Goal: Task Accomplishment & Management: Complete application form

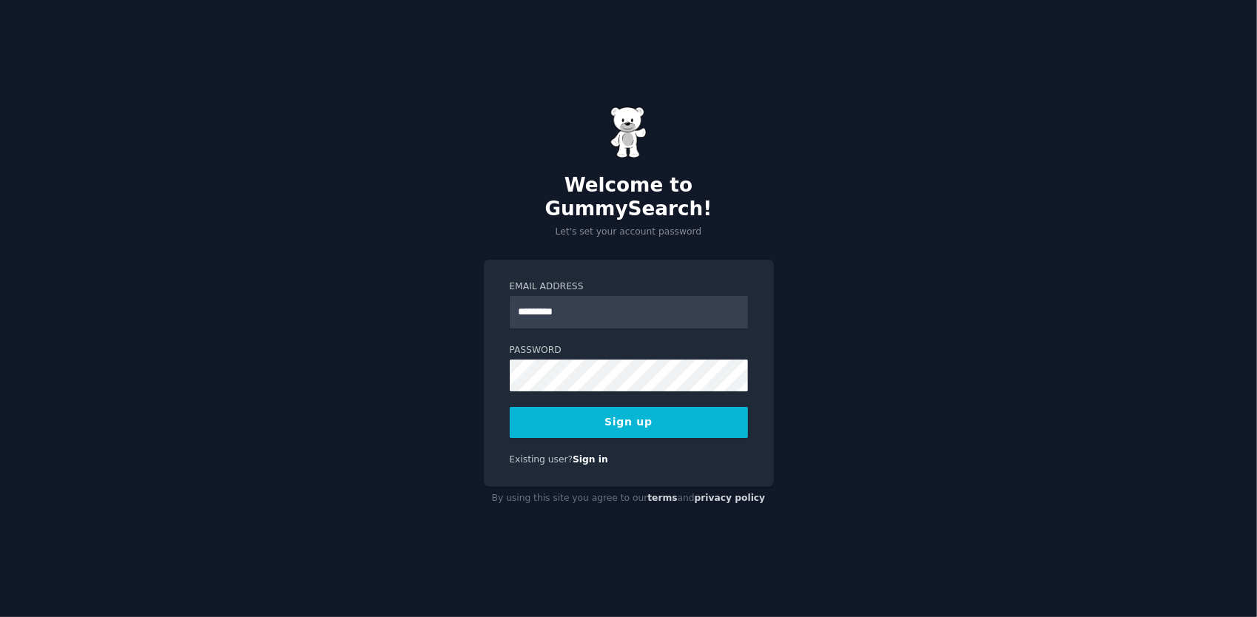
type input "**********"
click at [510, 407] on button "Sign up" at bounding box center [629, 422] width 238 height 31
click at [638, 410] on div "Sign up" at bounding box center [629, 422] width 238 height 31
click at [647, 410] on div "Sign up" at bounding box center [629, 422] width 238 height 31
click at [874, 460] on div "**********" at bounding box center [628, 308] width 1257 height 617
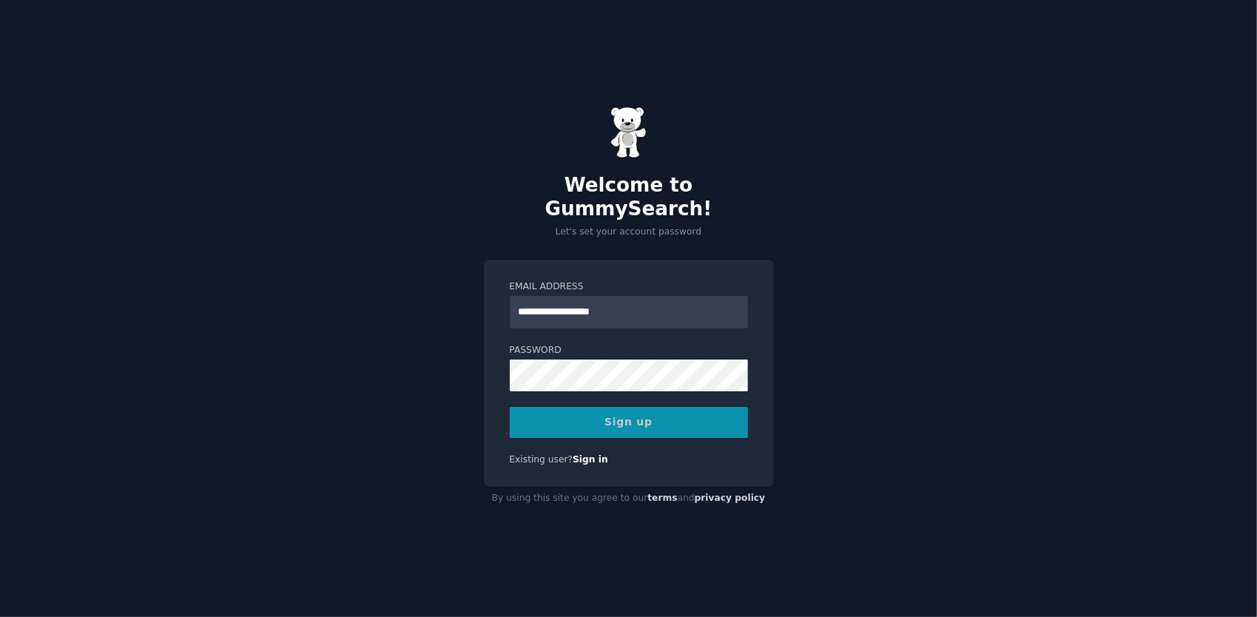
click at [636, 411] on div "Sign up" at bounding box center [629, 422] width 238 height 31
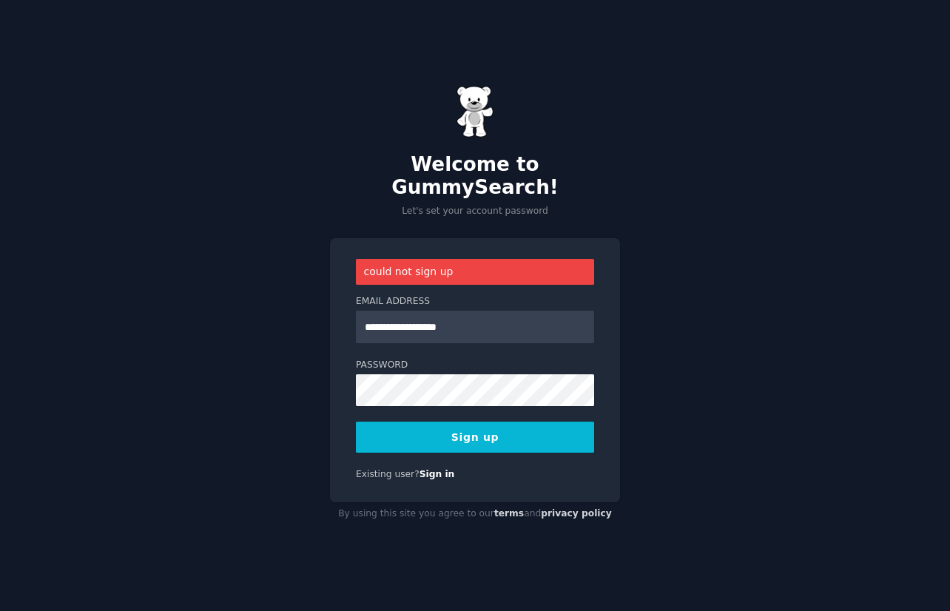
click at [668, 293] on div "**********" at bounding box center [475, 305] width 950 height 611
click at [227, 365] on div "**********" at bounding box center [475, 305] width 950 height 611
click at [470, 428] on button "Sign up" at bounding box center [475, 437] width 238 height 31
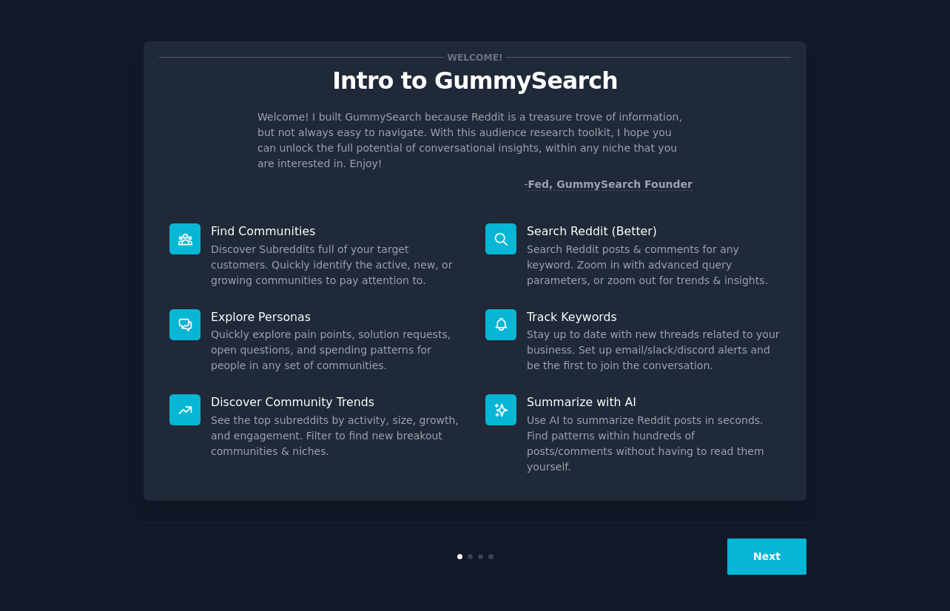
click at [739, 556] on button "Next" at bounding box center [766, 556] width 79 height 36
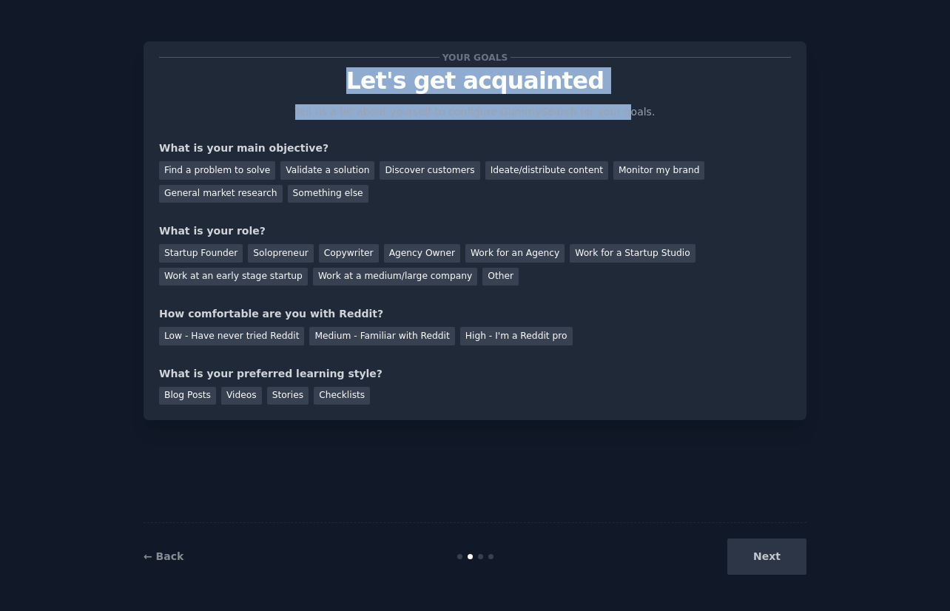
drag, startPoint x: 365, startPoint y: 86, endPoint x: 622, endPoint y: 112, distance: 258.0
click at [622, 112] on div "Your goals Let's get acquainted Tell us a bit about yourself to configure Gummy…" at bounding box center [475, 231] width 632 height 348
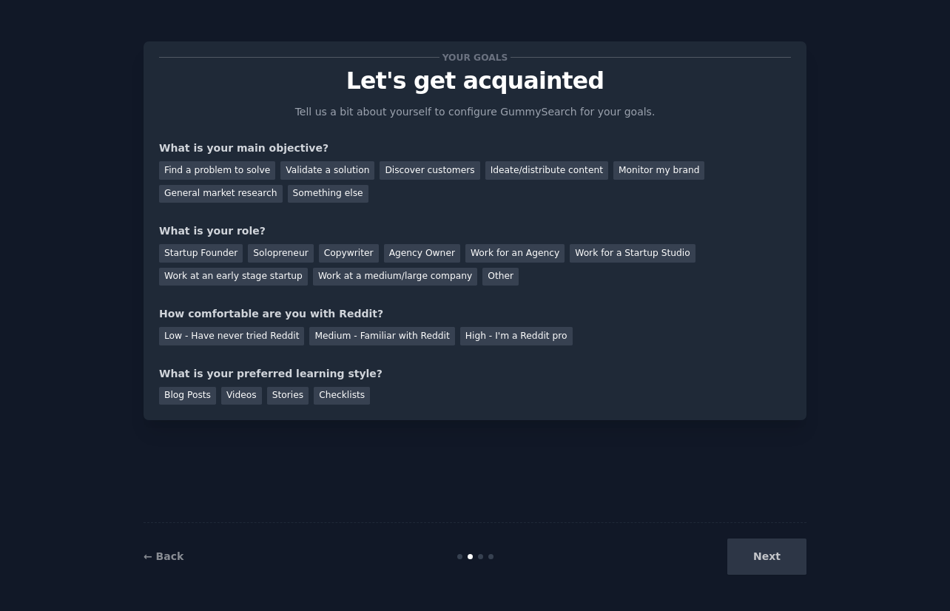
click at [610, 136] on div "Your goals Let's get acquainted Tell us a bit about yourself to configure Gummy…" at bounding box center [475, 231] width 632 height 348
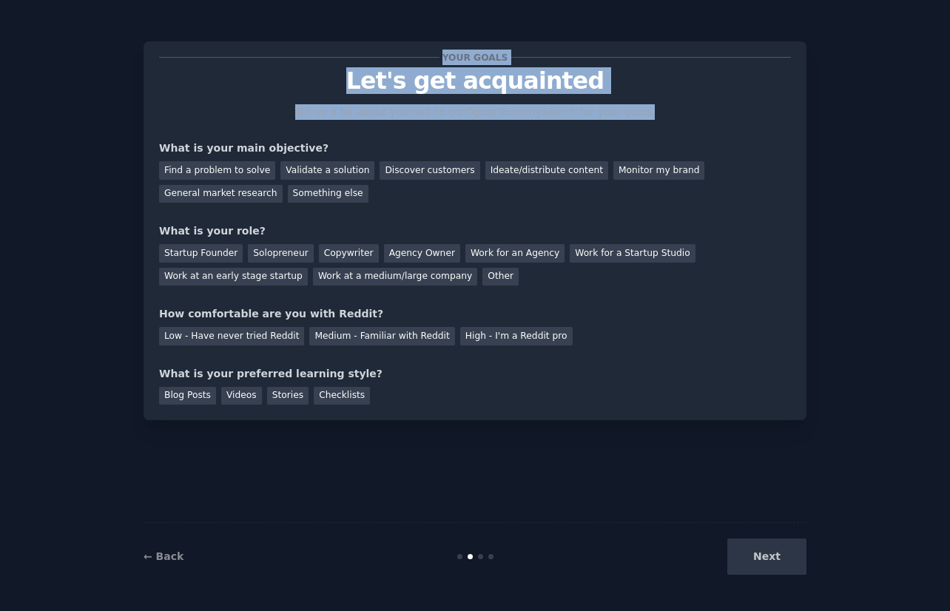
drag, startPoint x: 654, startPoint y: 114, endPoint x: 320, endPoint y: 57, distance: 339.1
click at [320, 57] on div "Your goals Let's get acquainted Tell us a bit about yourself to configure Gummy…" at bounding box center [475, 231] width 632 height 348
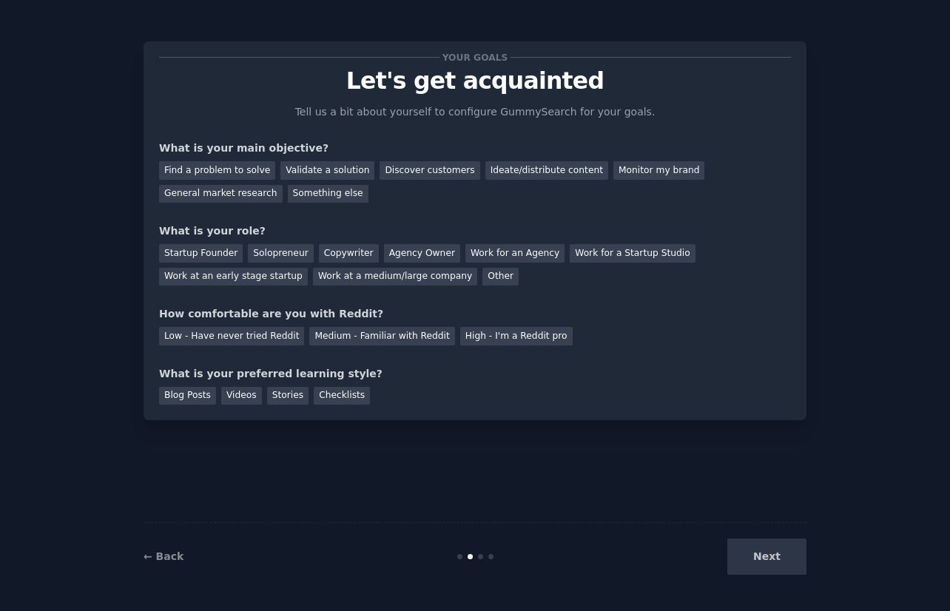
click at [361, 125] on div "Your goals Let's get acquainted Tell us a bit about yourself to configure Gummy…" at bounding box center [475, 231] width 632 height 348
click at [405, 168] on div "Discover customers" at bounding box center [429, 170] width 100 height 18
click at [238, 195] on div "General market research" at bounding box center [221, 194] width 124 height 18
click at [437, 170] on div "Discover customers" at bounding box center [429, 170] width 100 height 18
click at [180, 201] on div "General market research" at bounding box center [221, 194] width 124 height 18
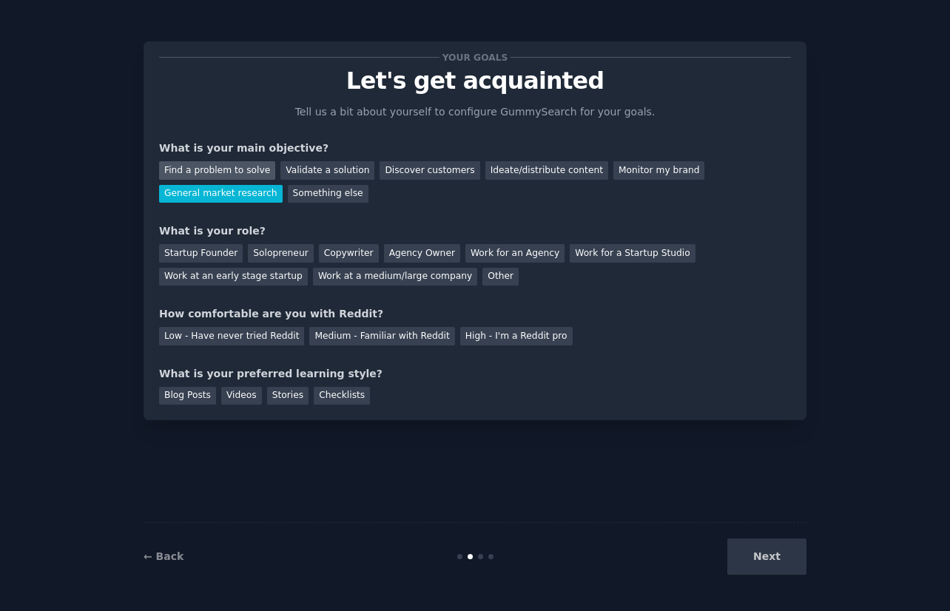
click at [211, 171] on div "Find a problem to solve" at bounding box center [217, 170] width 116 height 18
click at [230, 199] on div "General market research" at bounding box center [221, 194] width 124 height 18
click at [200, 258] on div "Startup Founder" at bounding box center [201, 253] width 84 height 18
click at [228, 338] on div "Low - Have never tried Reddit" at bounding box center [231, 336] width 145 height 18
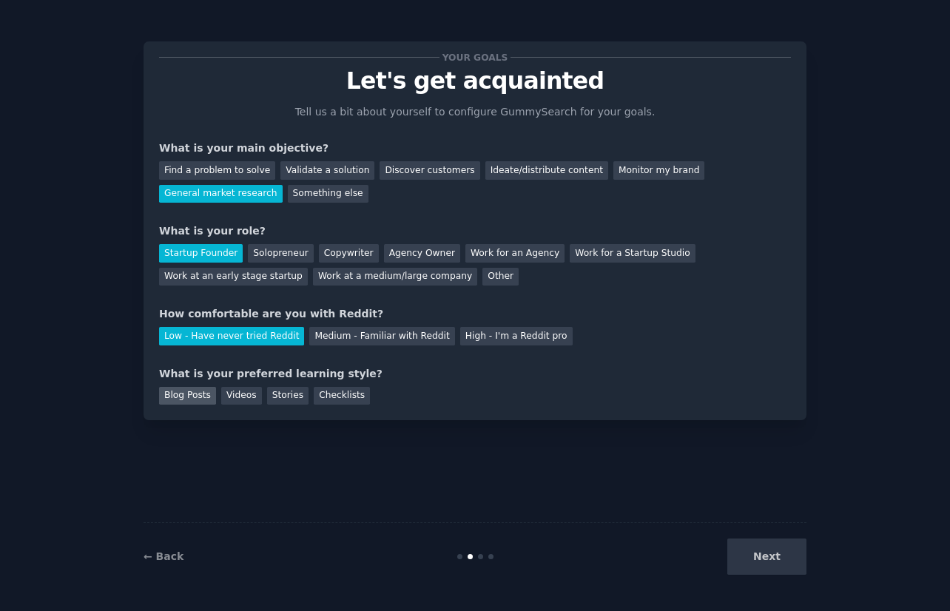
click at [184, 400] on div "Blog Posts" at bounding box center [187, 396] width 57 height 18
click at [743, 553] on button "Next" at bounding box center [766, 556] width 79 height 36
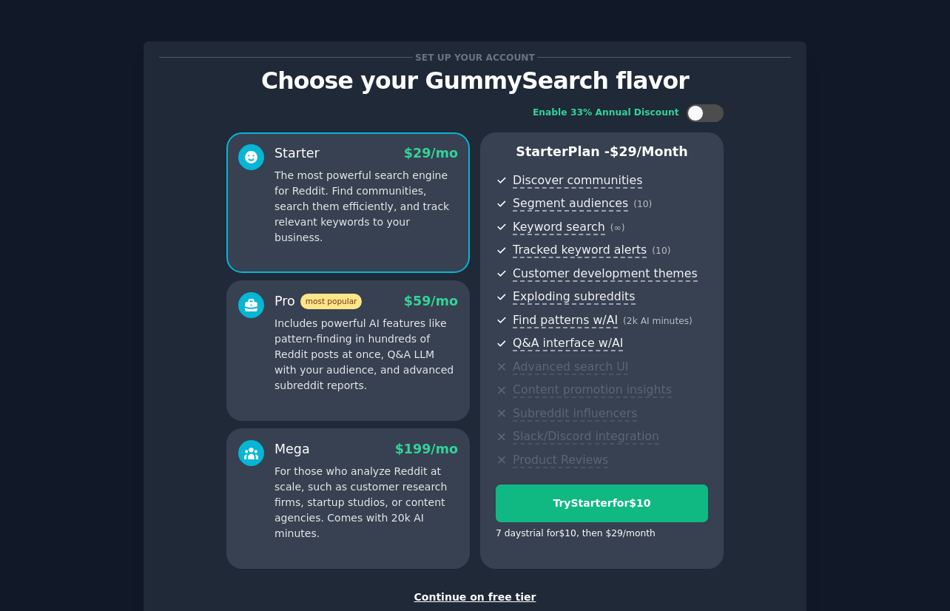
click at [630, 113] on div "Enable 33% Annual Discount" at bounding box center [606, 113] width 146 height 13
click at [584, 113] on div "Enable 33% Annual Discount" at bounding box center [606, 113] width 146 height 13
click at [690, 110] on div at bounding box center [695, 113] width 16 height 16
click at [702, 109] on div at bounding box center [704, 113] width 37 height 18
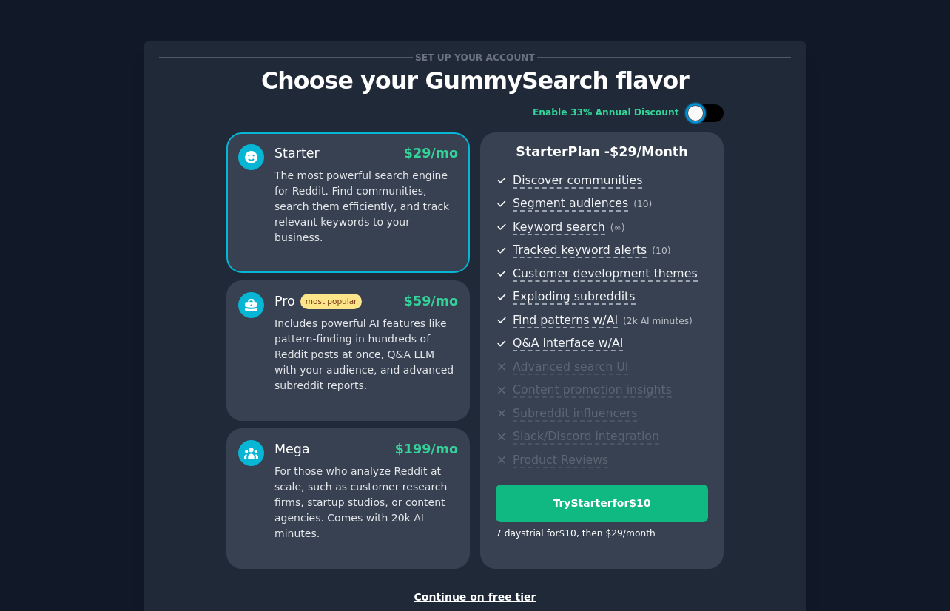
click at [702, 109] on div at bounding box center [704, 113] width 37 height 18
drag, startPoint x: 541, startPoint y: 116, endPoint x: 665, endPoint y: 112, distance: 123.6
click at [665, 112] on div "Enable 33% Annual Discount" at bounding box center [474, 113] width 497 height 18
click at [694, 120] on div at bounding box center [695, 113] width 16 height 16
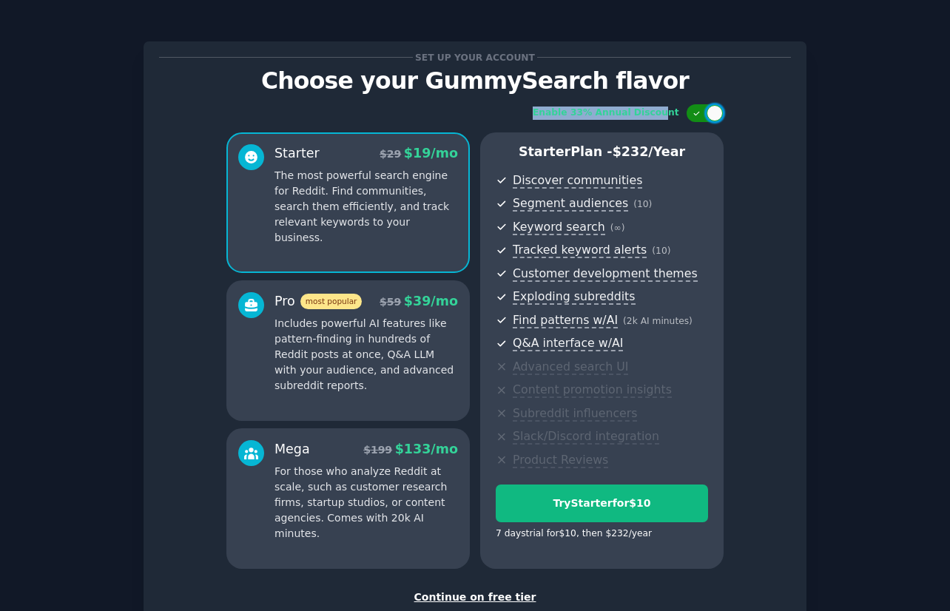
click at [694, 120] on div at bounding box center [704, 113] width 37 height 18
checkbox input "false"
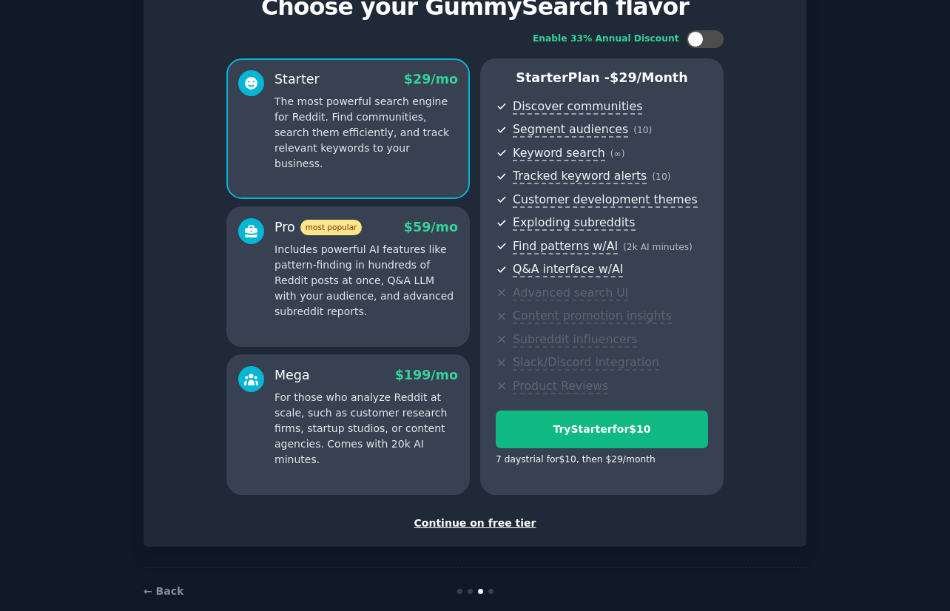
click at [496, 526] on div "Continue on free tier" at bounding box center [475, 524] width 632 height 16
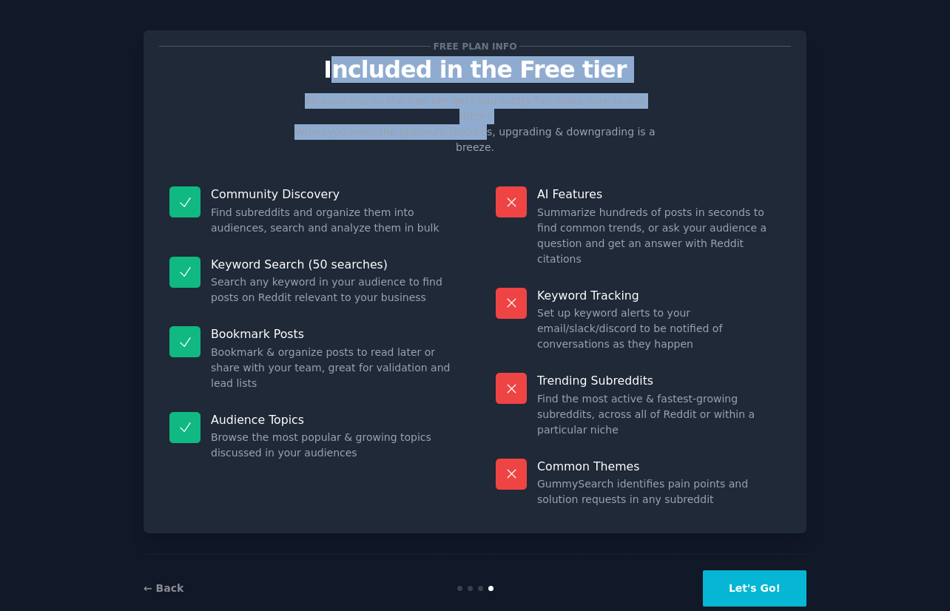
drag, startPoint x: 353, startPoint y: 71, endPoint x: 484, endPoint y: 112, distance: 137.8
click at [484, 112] on div "Free plan info Included in the Free tier 50 searches on the free tier gets you …" at bounding box center [475, 282] width 632 height 472
click at [484, 112] on p "50 searches on the free tier gets you pretty far, make sure to use them! When y…" at bounding box center [474, 124] width 373 height 62
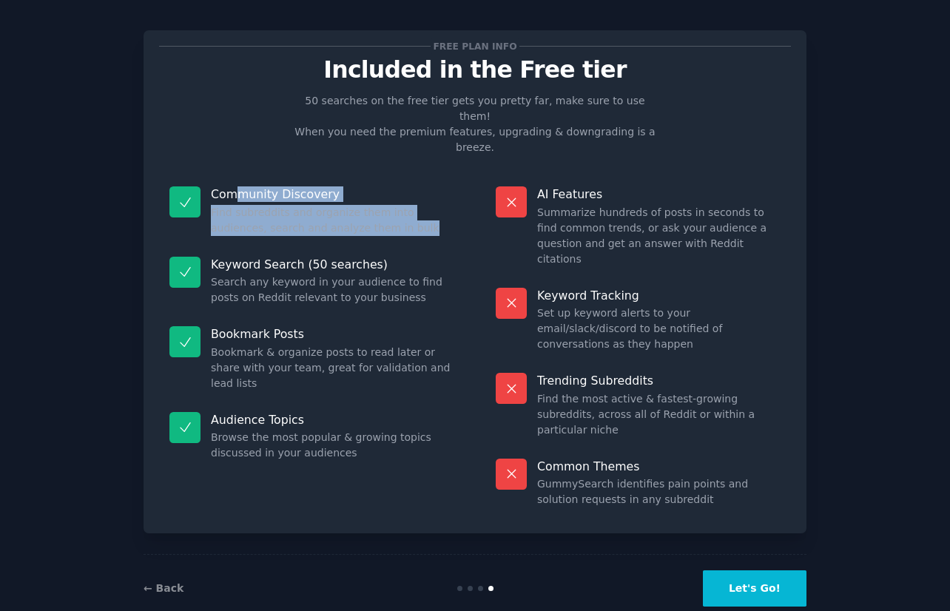
drag, startPoint x: 420, startPoint y: 208, endPoint x: 232, endPoint y: 177, distance: 191.1
click at [232, 177] on div "Community Discovery Find subreddits and organize them into audiences, search an…" at bounding box center [311, 211] width 305 height 70
click at [247, 187] on div "Community Discovery Find subreddits and organize them into audiences, search an…" at bounding box center [311, 211] width 305 height 70
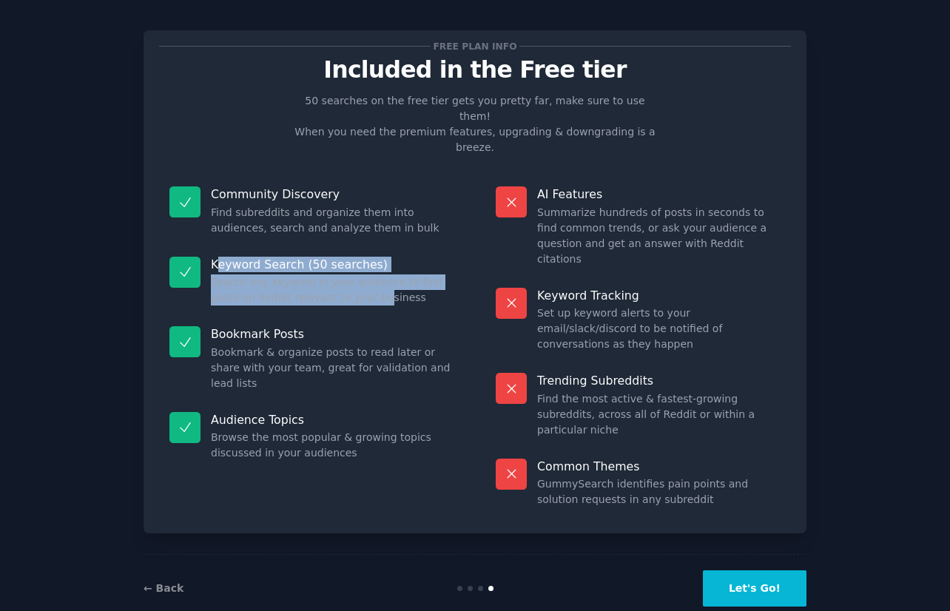
drag, startPoint x: 215, startPoint y: 246, endPoint x: 384, endPoint y: 274, distance: 171.1
click at [384, 274] on div "Keyword Search (50 searches) Search any keyword in your audience to find posts …" at bounding box center [311, 281] width 305 height 70
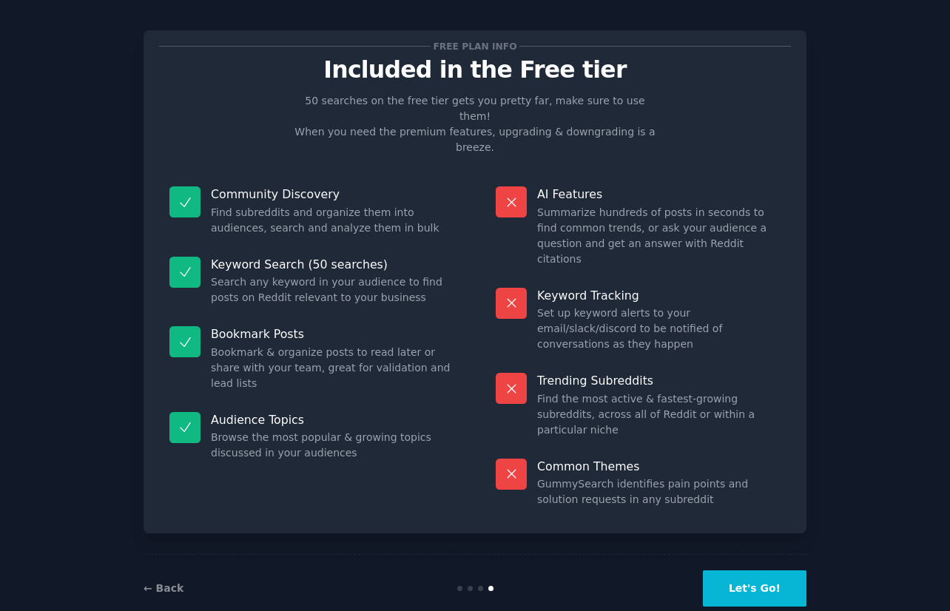
click at [413, 275] on dd "Search any keyword in your audience to find posts on Reddit relevant to your bu…" at bounding box center [332, 289] width 243 height 31
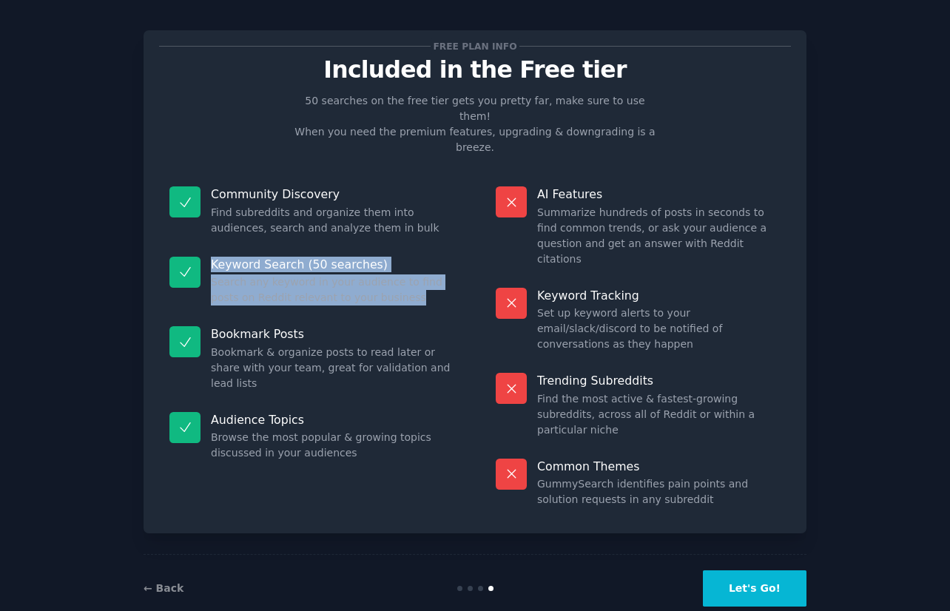
drag, startPoint x: 420, startPoint y: 279, endPoint x: 200, endPoint y: 242, distance: 223.5
click at [200, 246] on div "Keyword Search (50 searches) Search any keyword in your audience to find posts …" at bounding box center [311, 281] width 305 height 70
click at [280, 283] on dd "Search any keyword in your audience to find posts on Reddit relevant to your bu…" at bounding box center [332, 289] width 243 height 31
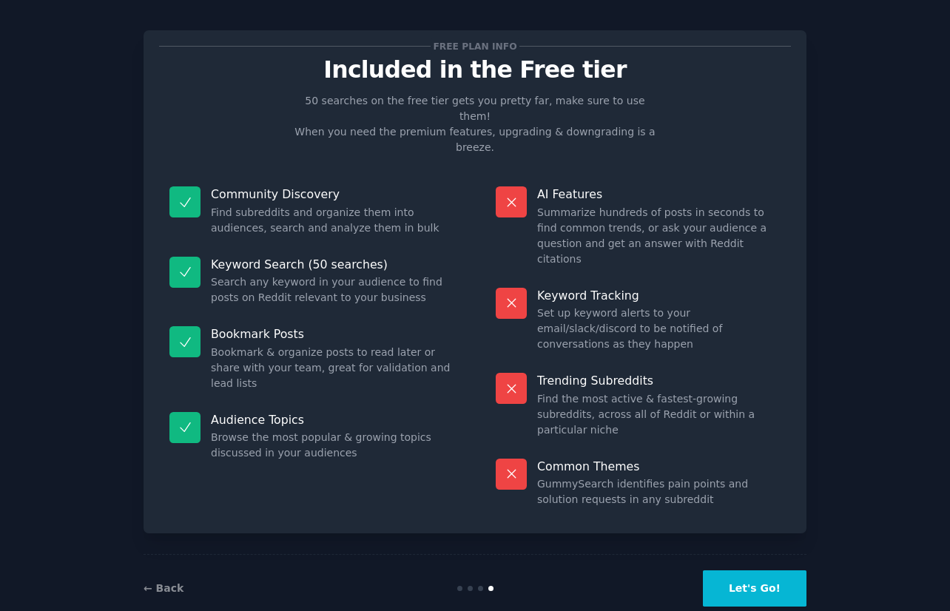
click at [231, 274] on dd "Search any keyword in your audience to find posts on Reddit relevant to your bu…" at bounding box center [332, 289] width 243 height 31
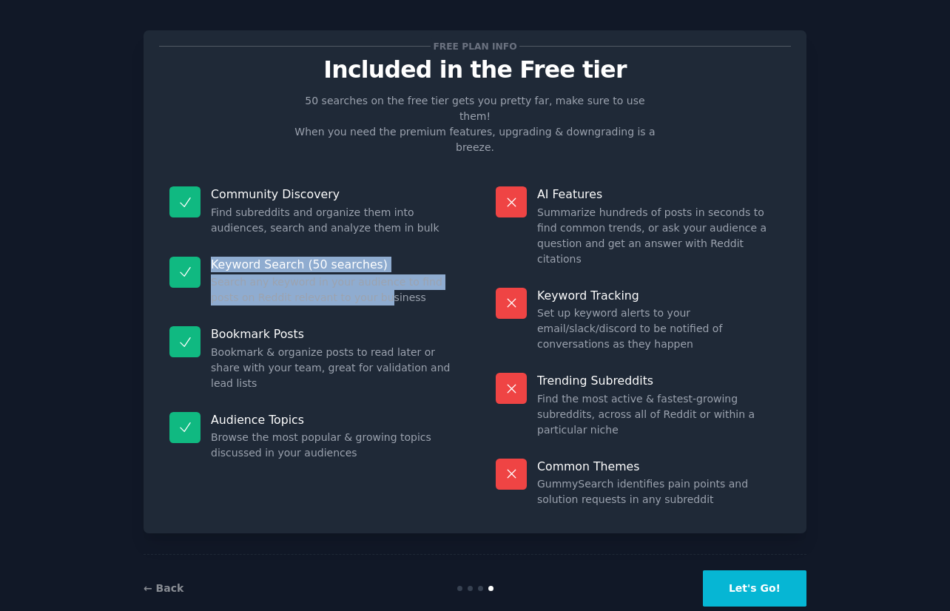
drag, startPoint x: 208, startPoint y: 243, endPoint x: 382, endPoint y: 283, distance: 178.9
click at [382, 283] on div "Keyword Search (50 searches) Search any keyword in your audience to find posts …" at bounding box center [311, 281] width 305 height 70
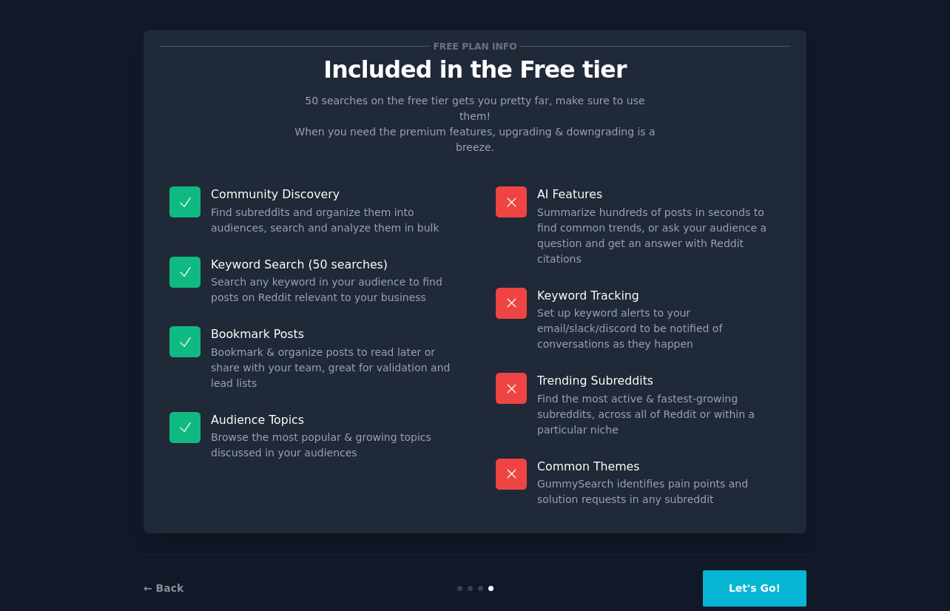
click at [388, 283] on dd "Search any keyword in your audience to find posts on Reddit relevant to your bu…" at bounding box center [332, 289] width 243 height 31
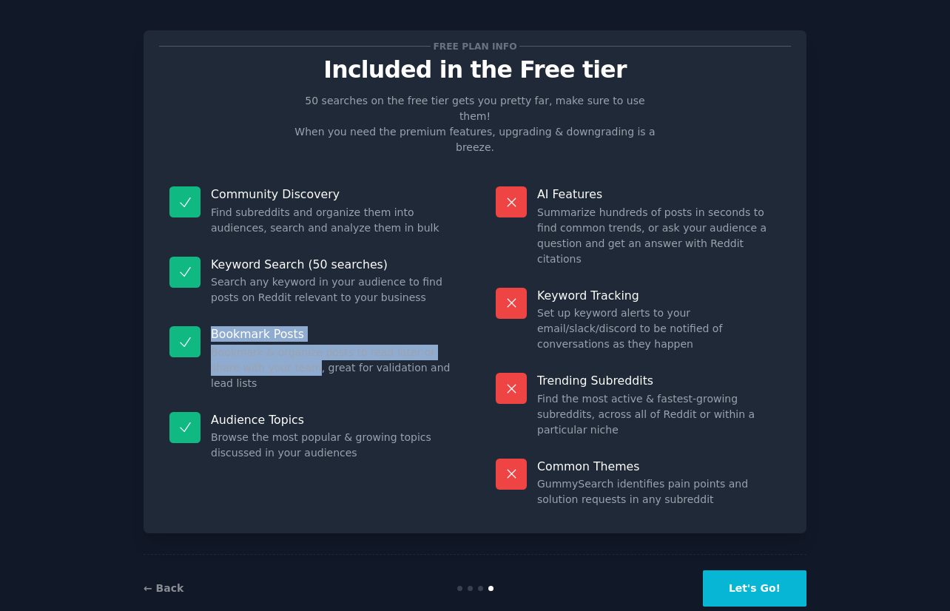
drag, startPoint x: 269, startPoint y: 351, endPoint x: 192, endPoint y: 319, distance: 84.2
click at [192, 319] on div "Bookmark Posts Bookmark & organize posts to read later or share with your team,…" at bounding box center [311, 359] width 305 height 86
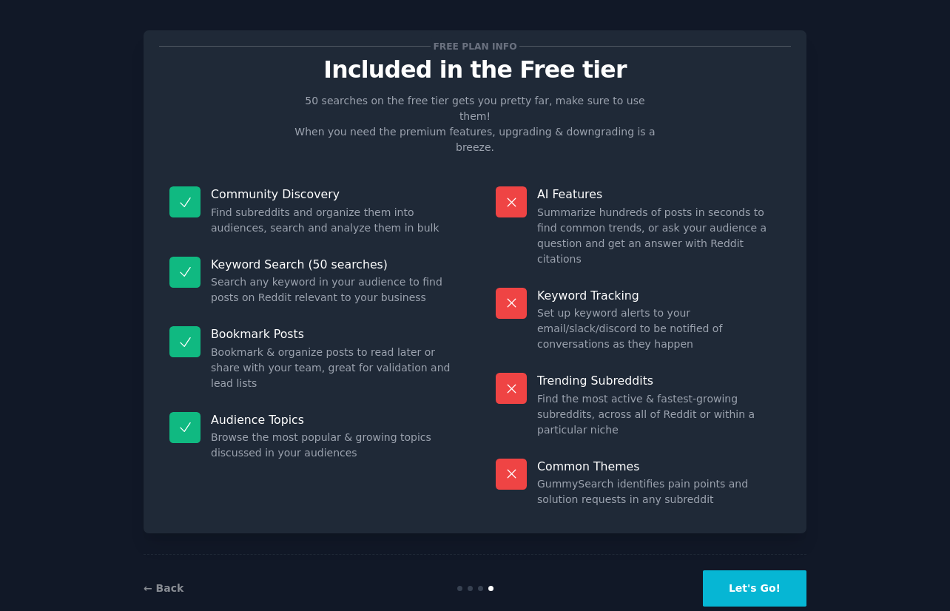
click at [303, 381] on div "Bookmark Posts Bookmark & organize posts to read later or share with your team,…" at bounding box center [311, 359] width 305 height 86
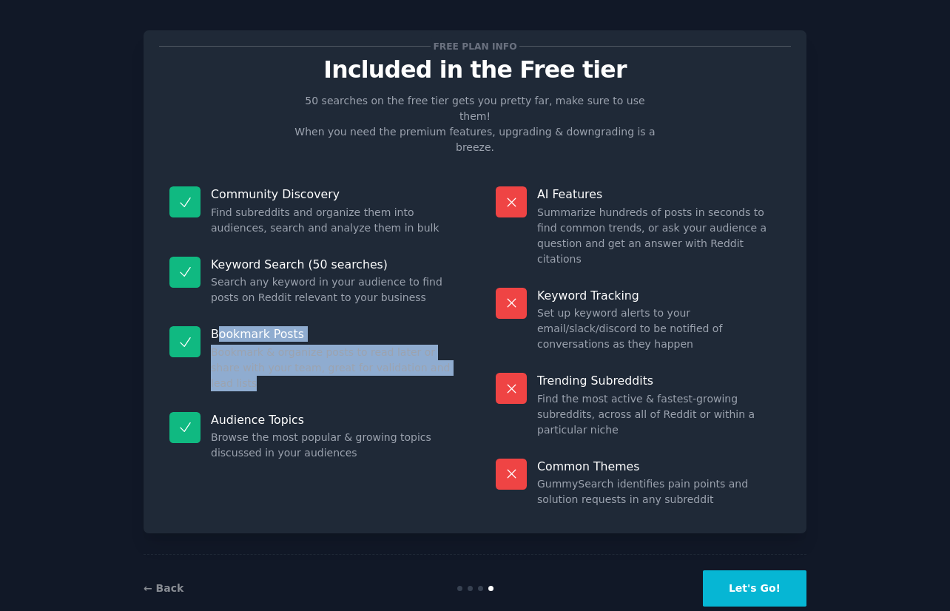
drag, startPoint x: 280, startPoint y: 358, endPoint x: 215, endPoint y: 308, distance: 81.7
click at [215, 316] on div "Bookmark Posts Bookmark & organize posts to read later or share with your team,…" at bounding box center [311, 359] width 305 height 86
click at [320, 383] on div "Bookmark Posts Bookmark & organize posts to read later or share with your team,…" at bounding box center [311, 359] width 305 height 86
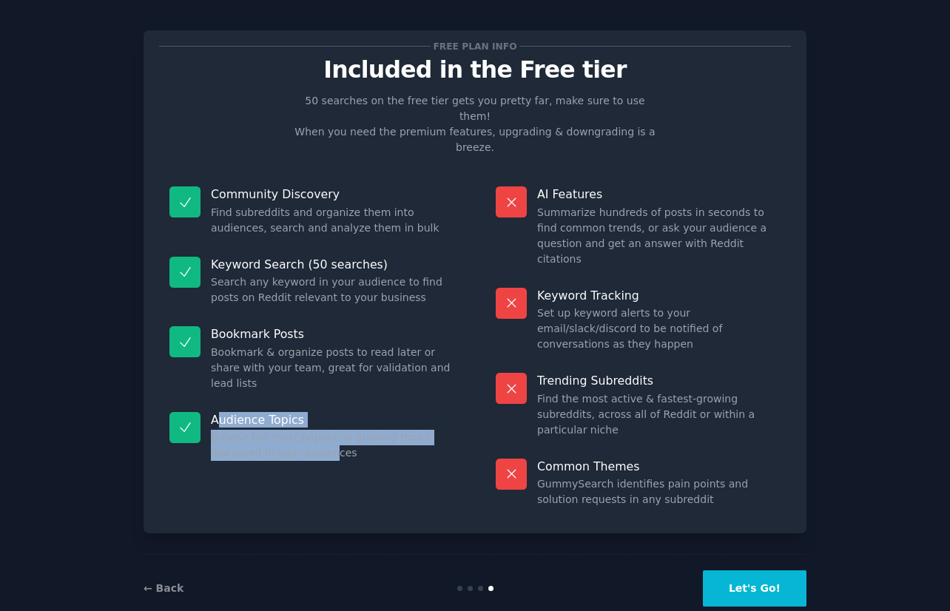
drag, startPoint x: 331, startPoint y: 434, endPoint x: 220, endPoint y: 388, distance: 120.7
click at [220, 402] on div "Audience Topics Browse the most popular & growing topics discussed in your audi…" at bounding box center [311, 437] width 305 height 70
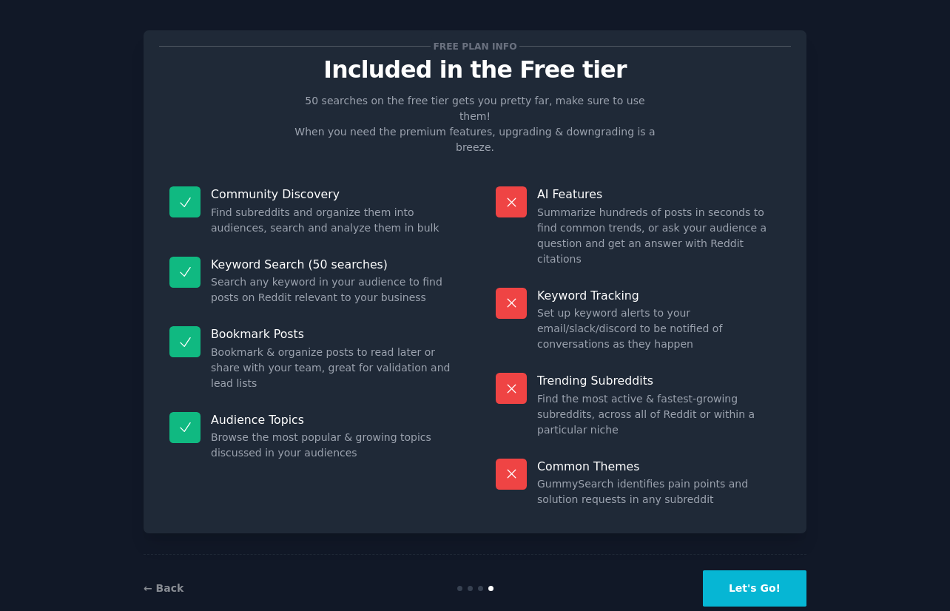
click at [416, 455] on dl "Community Discovery Find subreddits and organize them into audiences, search an…" at bounding box center [311, 347] width 305 height 342
click at [765, 570] on button "Let's Go!" at bounding box center [755, 588] width 104 height 36
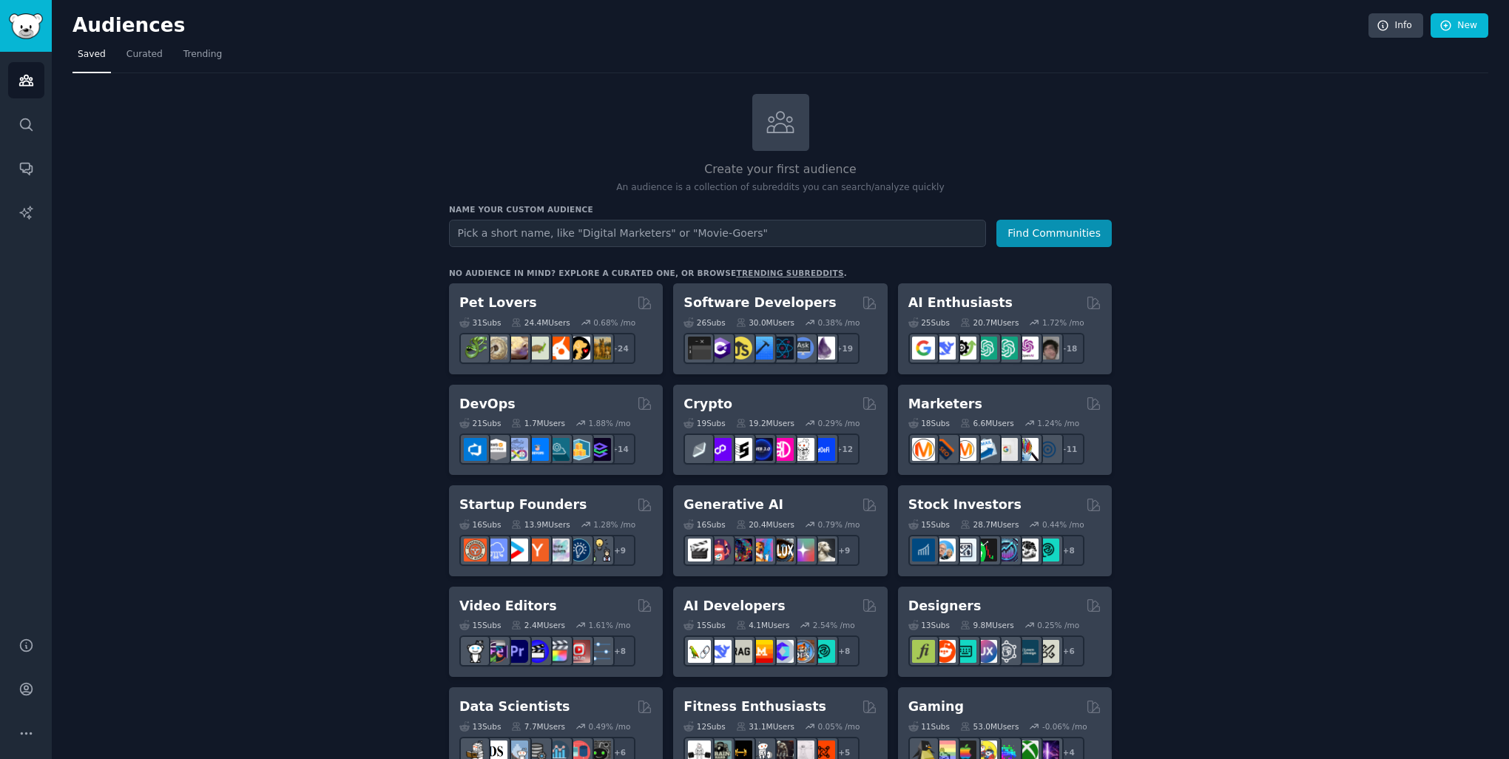
click at [768, 170] on h2 "Create your first audience" at bounding box center [780, 169] width 663 height 18
click at [871, 162] on h2 "Create your first audience" at bounding box center [780, 169] width 663 height 18
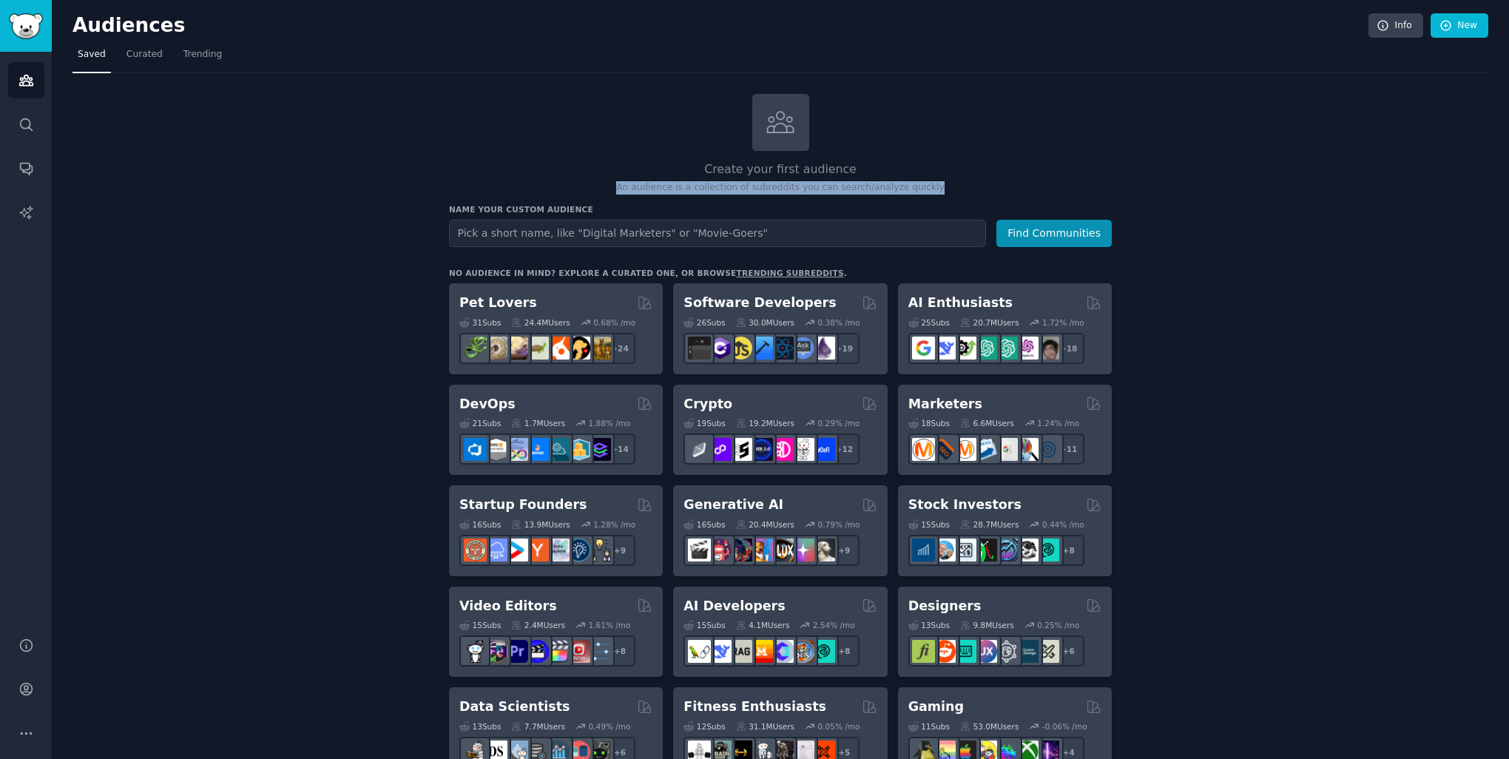
drag, startPoint x: 621, startPoint y: 182, endPoint x: 937, endPoint y: 183, distance: 315.8
click at [937, 183] on p "An audience is a collection of subreddits you can search/analyze quickly" at bounding box center [780, 187] width 663 height 13
click at [852, 212] on h3 "Name your custom audience" at bounding box center [780, 209] width 663 height 10
click at [774, 189] on p "An audience is a collection of subreddits you can search/analyze quickly" at bounding box center [780, 187] width 663 height 13
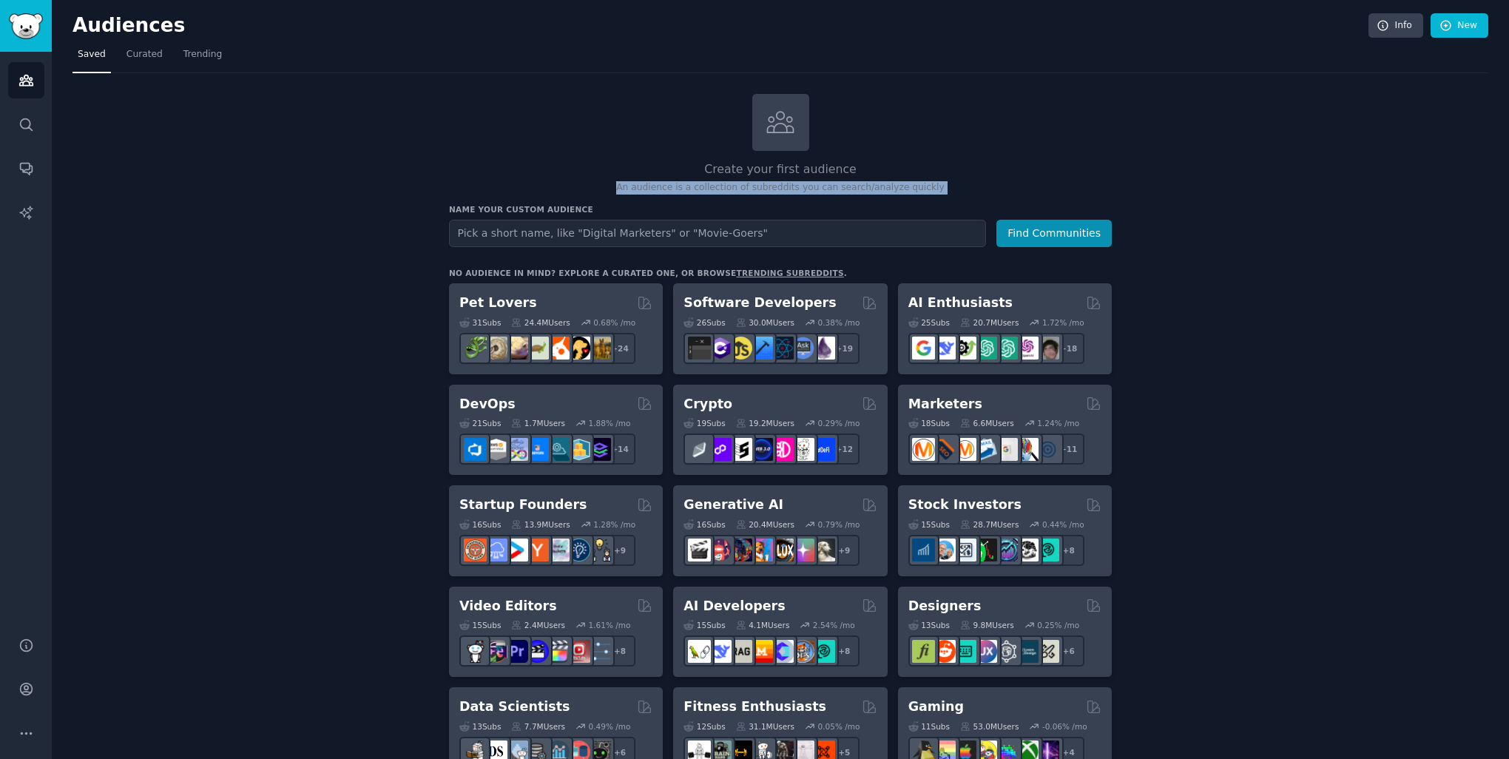
click at [774, 189] on p "An audience is a collection of subreddits you can search/analyze quickly" at bounding box center [780, 187] width 663 height 13
click at [768, 187] on p "An audience is a collection of subreddits you can search/analyze quickly" at bounding box center [780, 187] width 663 height 13
click at [540, 268] on div "No audience in mind? Explore a curated one, or browse trending subreddits ." at bounding box center [648, 273] width 398 height 10
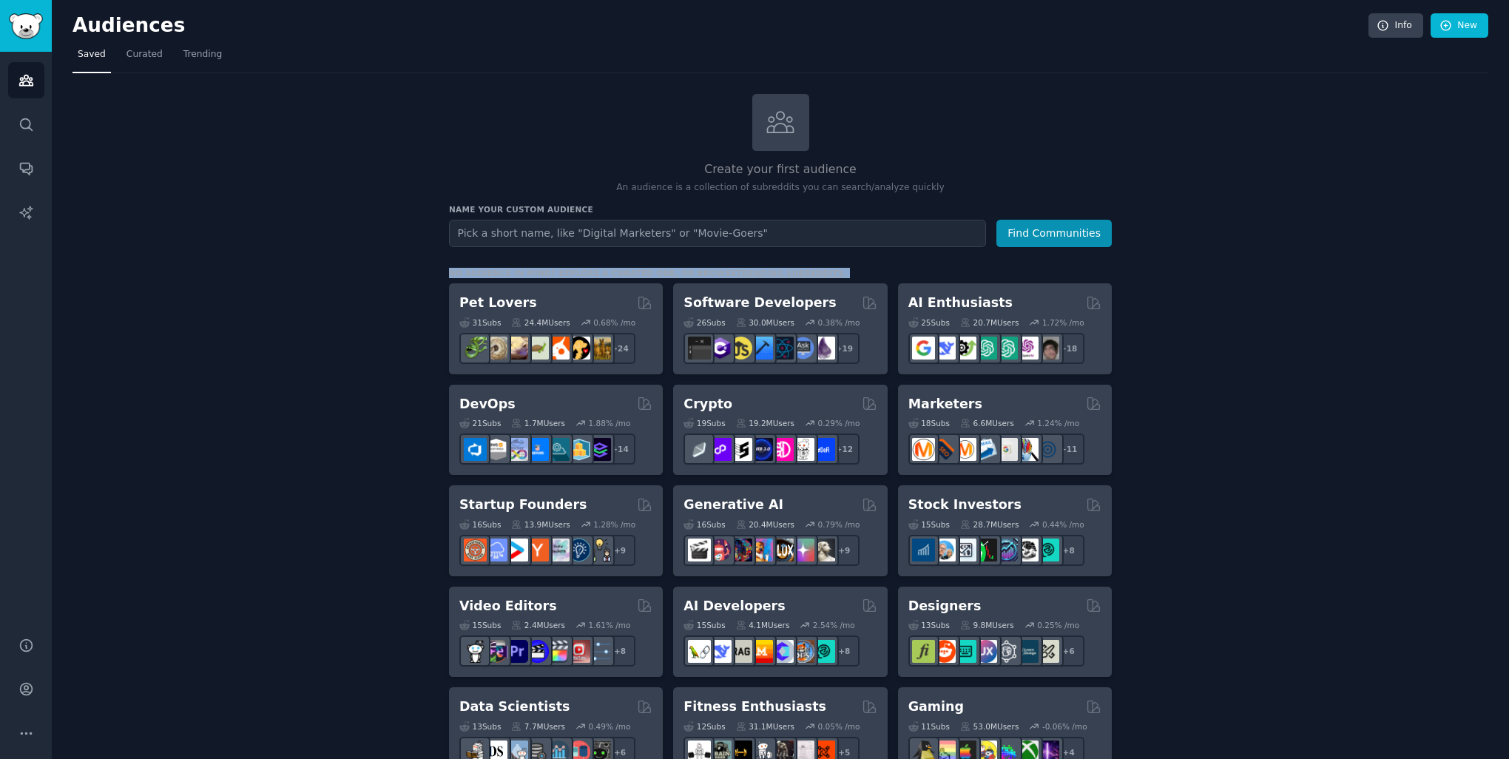
click at [540, 268] on div "No audience in mind? Explore a curated one, or browse trending subreddits ." at bounding box center [648, 273] width 398 height 10
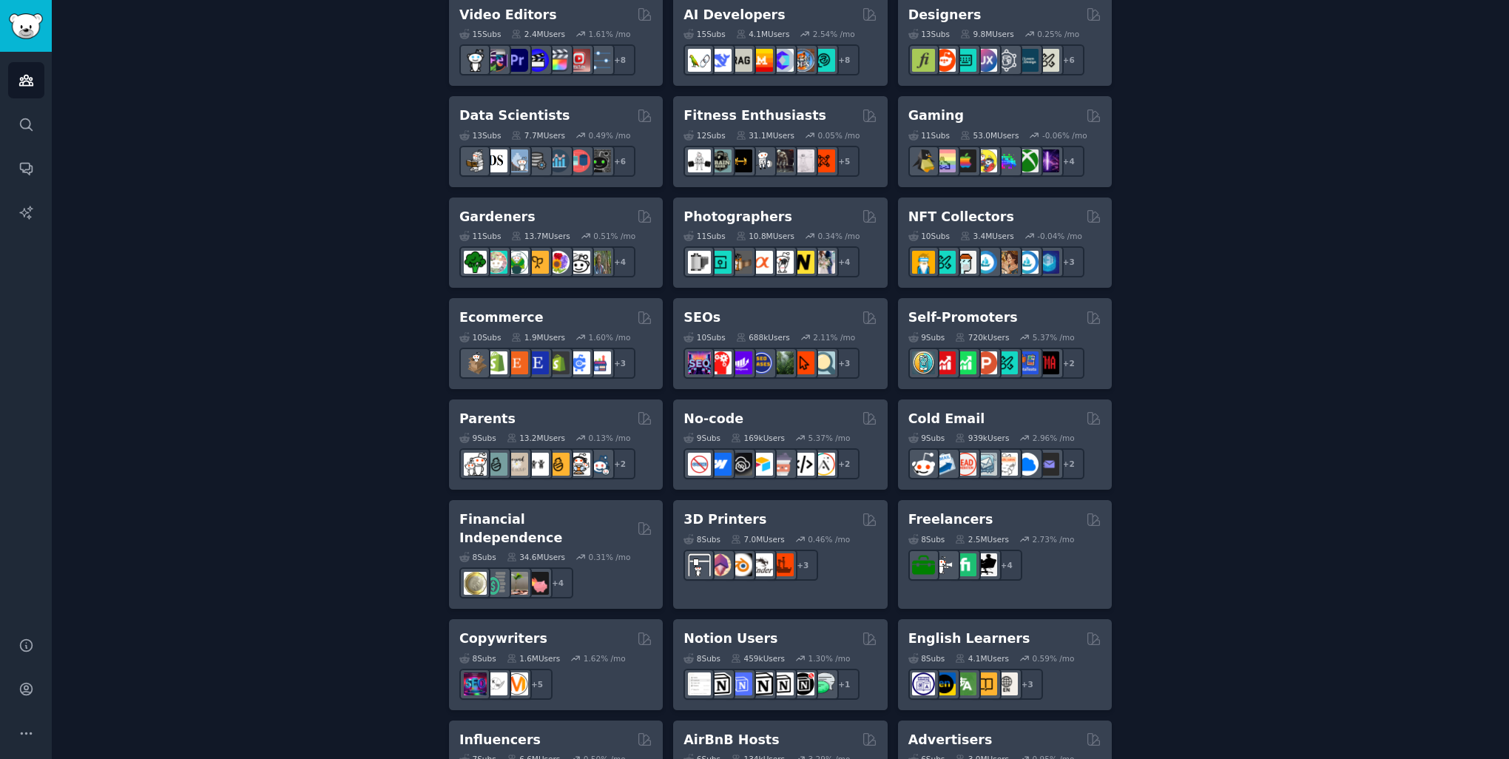
scroll to position [592, 0]
click at [18, 135] on link "Search" at bounding box center [26, 125] width 36 height 36
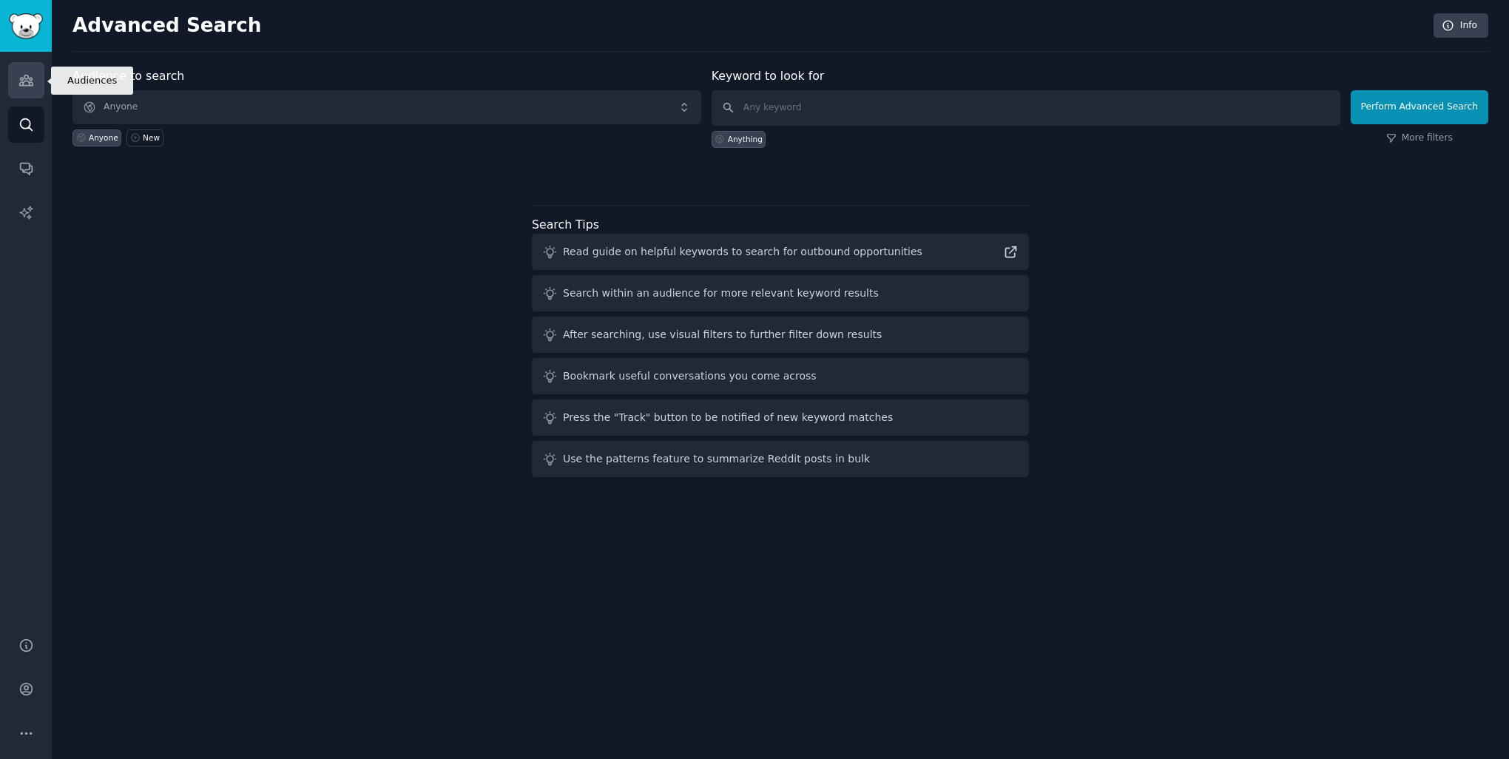
click at [13, 79] on link "Audiences" at bounding box center [26, 80] width 36 height 36
